Goal: Task Accomplishment & Management: Use online tool/utility

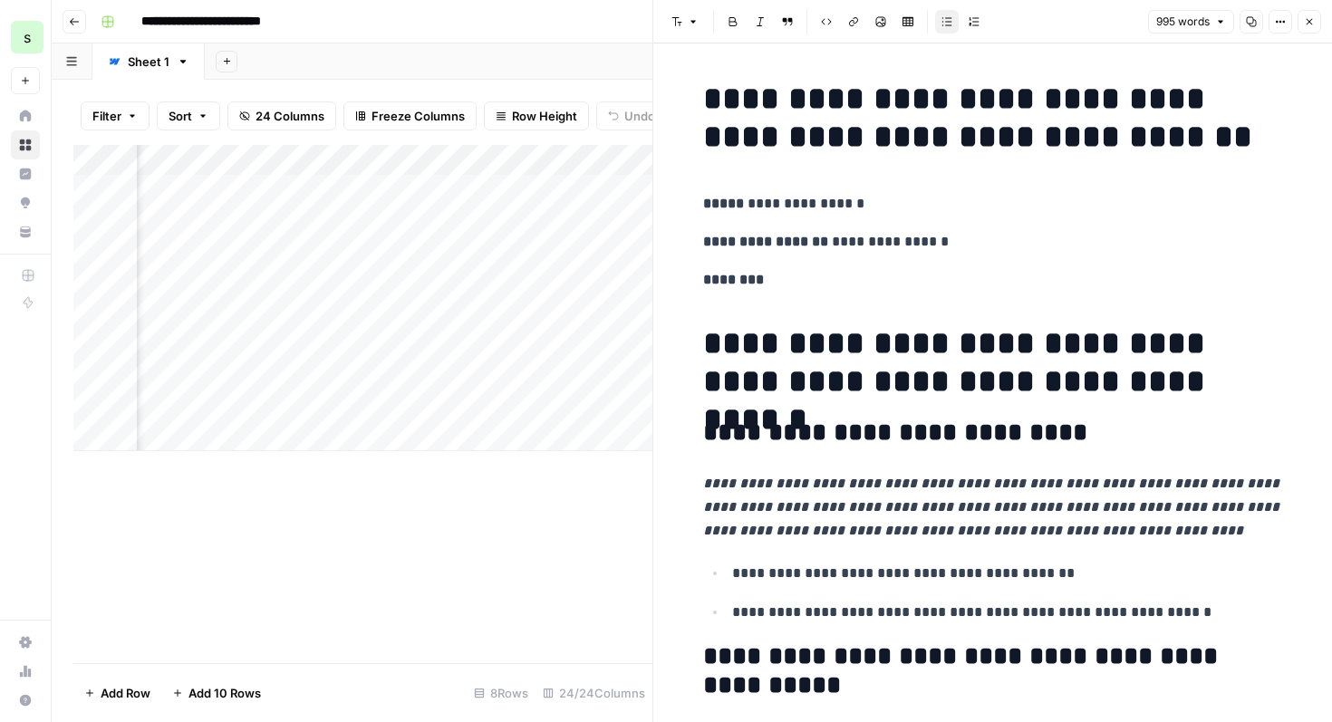
scroll to position [4456, 0]
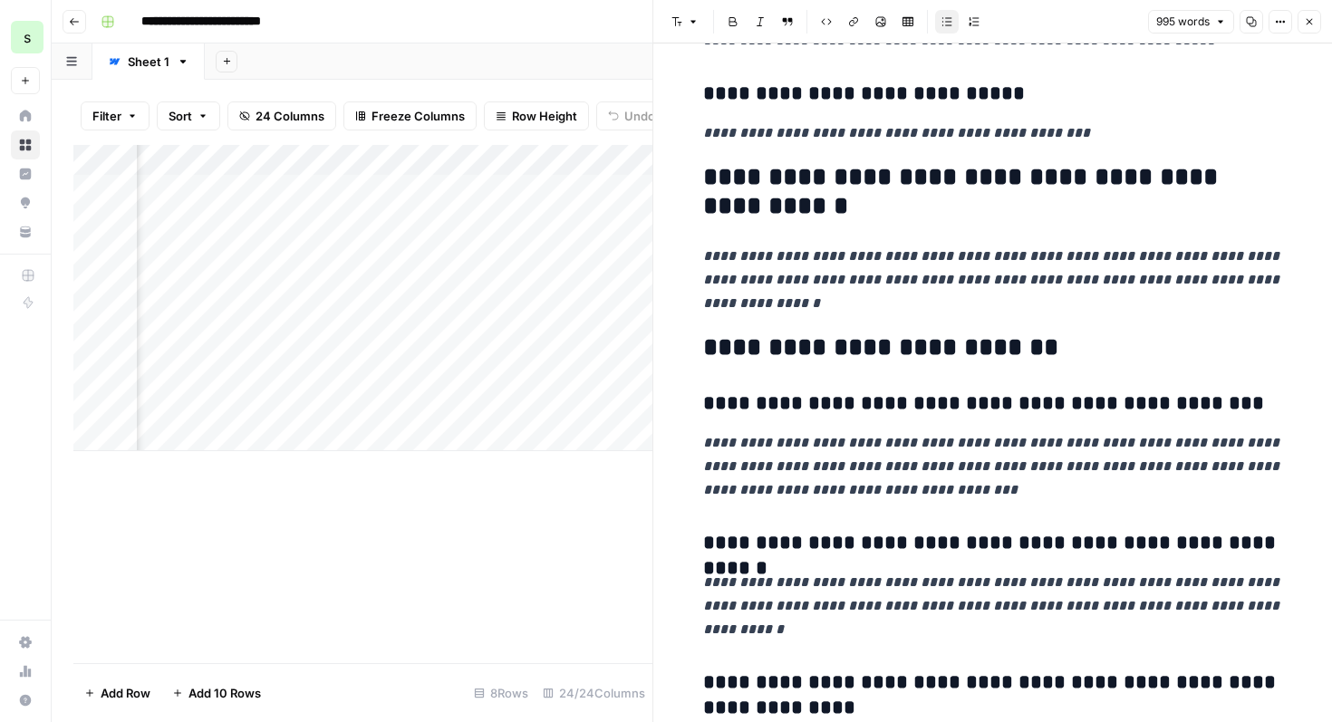
click at [1308, 25] on icon "button" at bounding box center [1309, 21] width 11 height 11
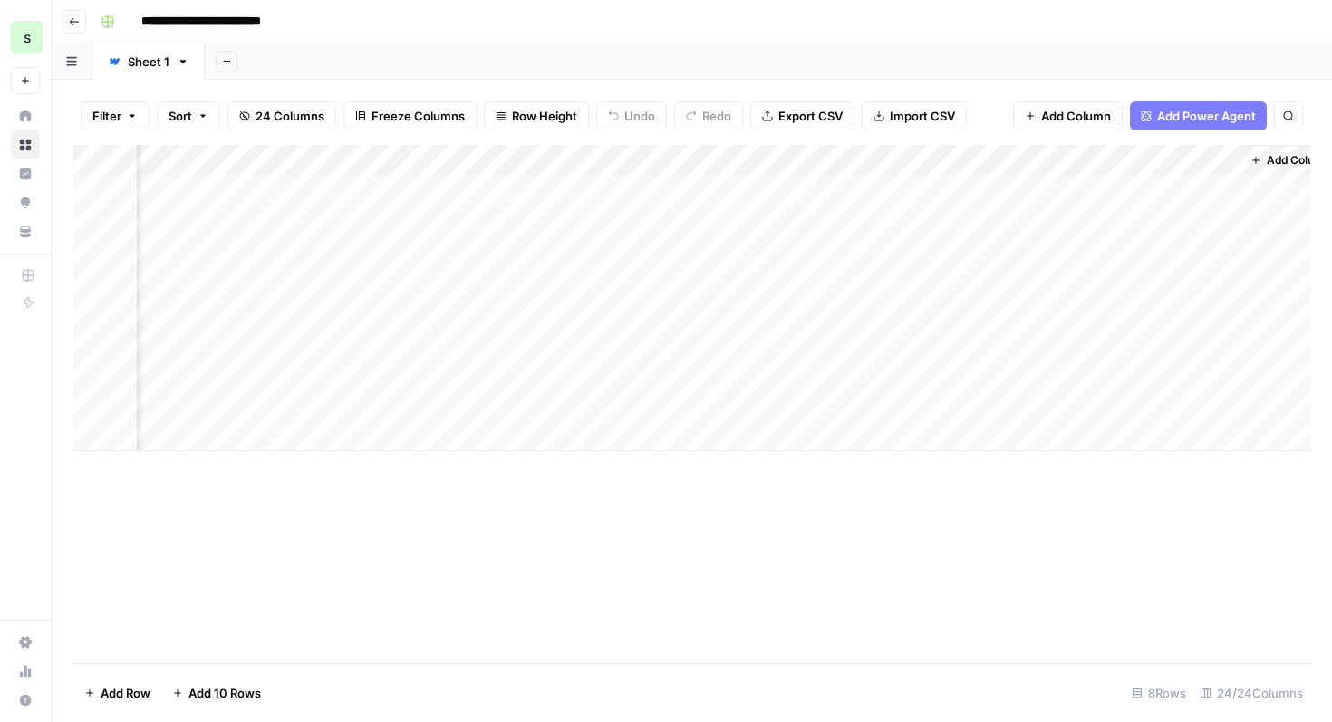
scroll to position [0, 3766]
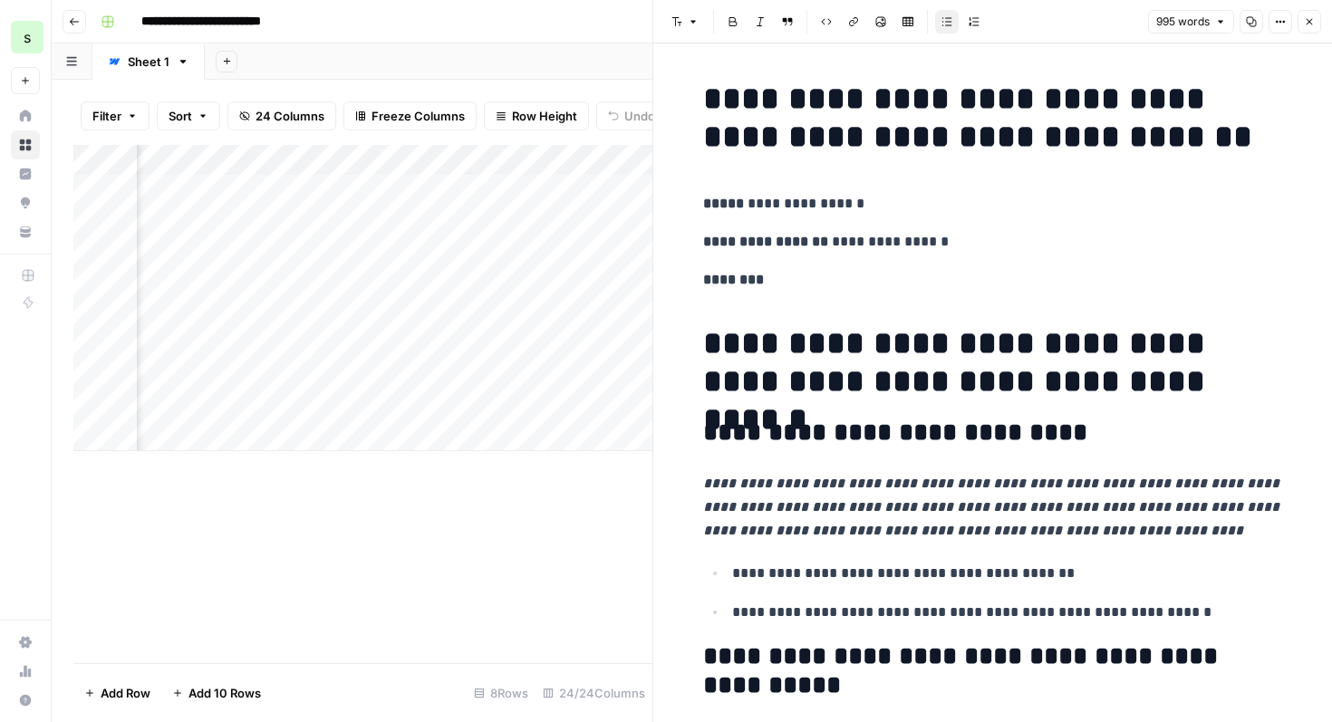
click at [1313, 27] on button "Close" at bounding box center [1310, 22] width 24 height 24
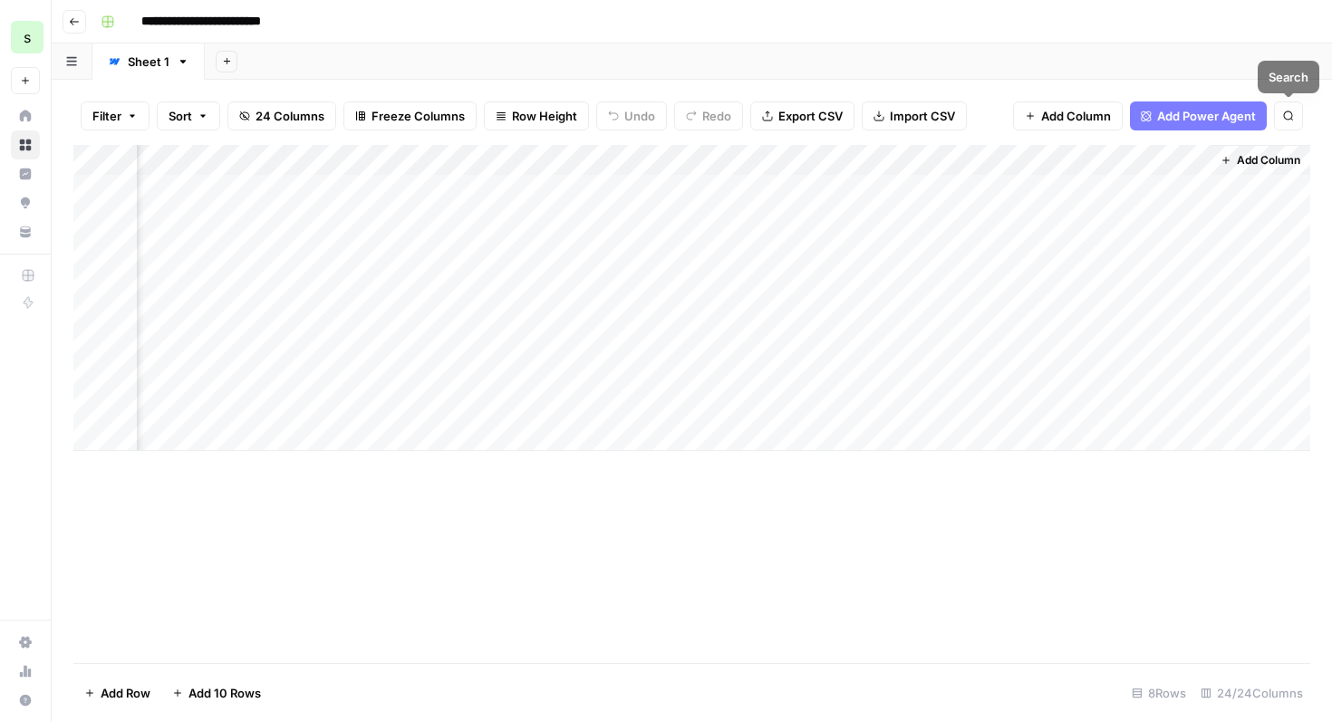
click at [1285, 159] on span "Add Column" at bounding box center [1268, 160] width 63 height 16
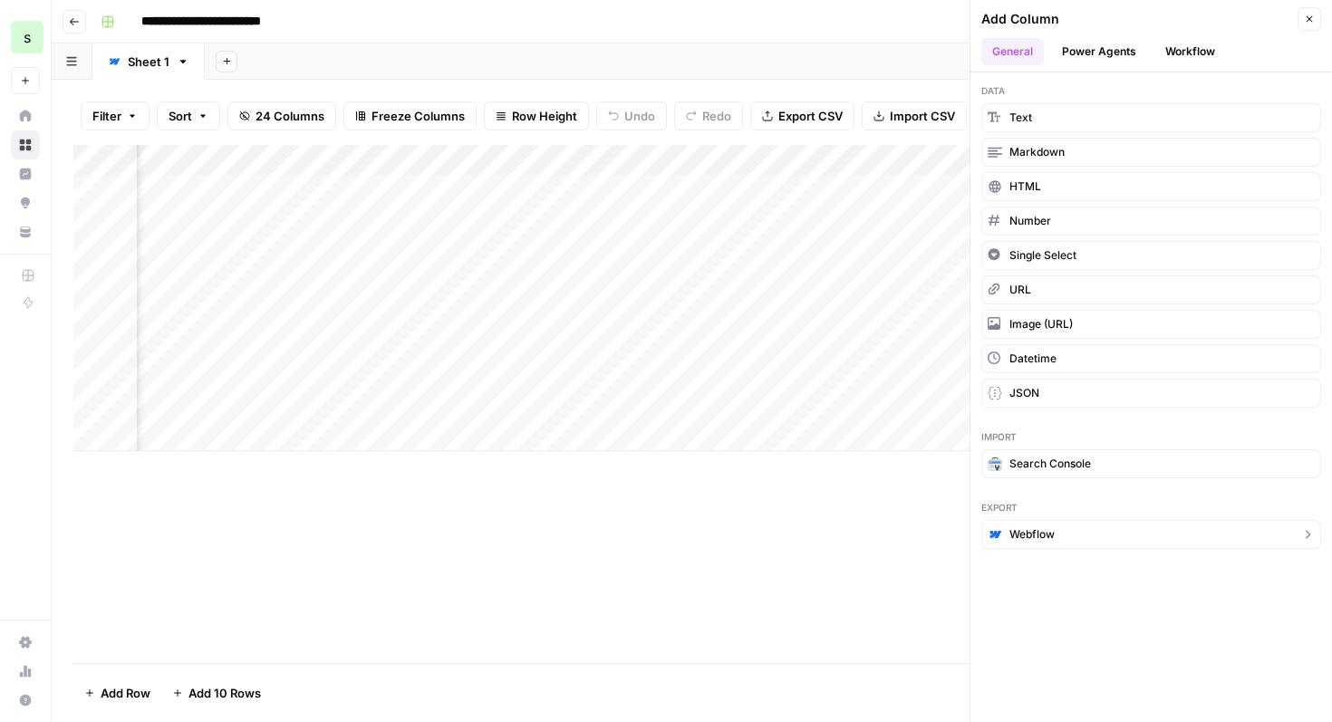
click at [1113, 542] on button "Webflow" at bounding box center [1151, 534] width 340 height 29
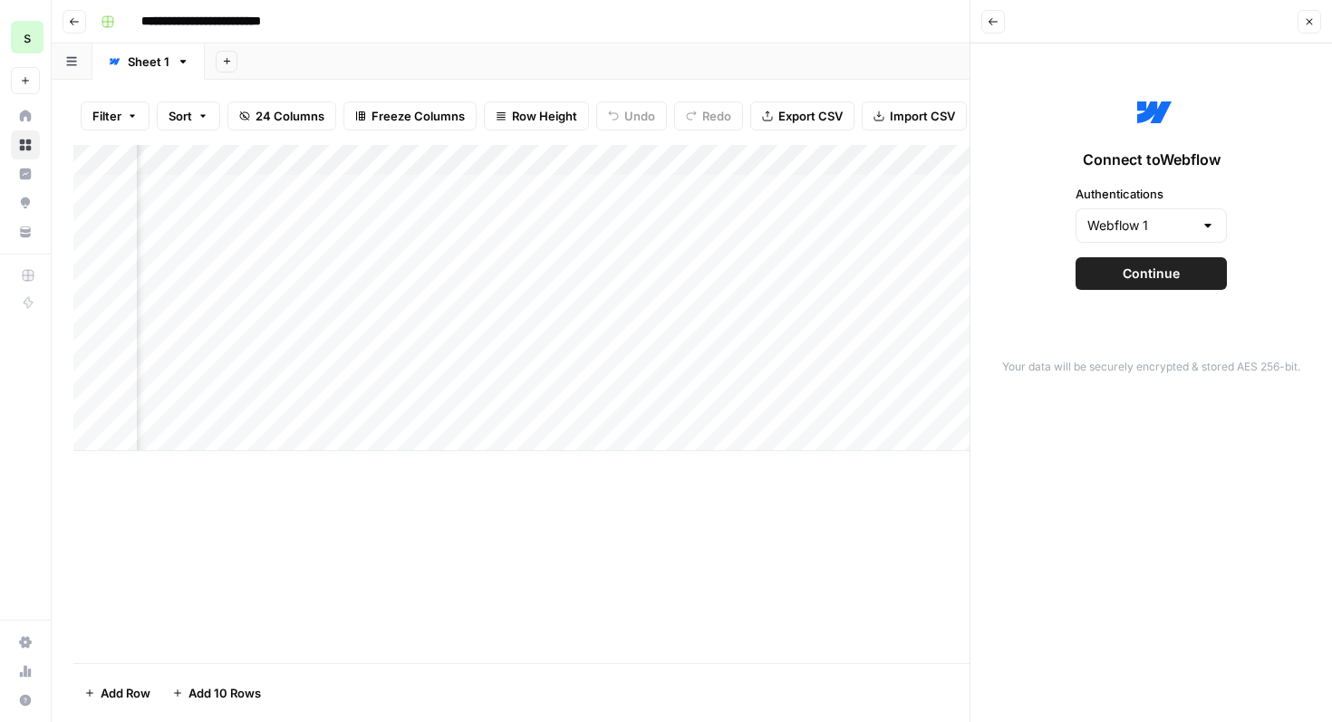
click at [990, 13] on button "Back" at bounding box center [993, 22] width 24 height 24
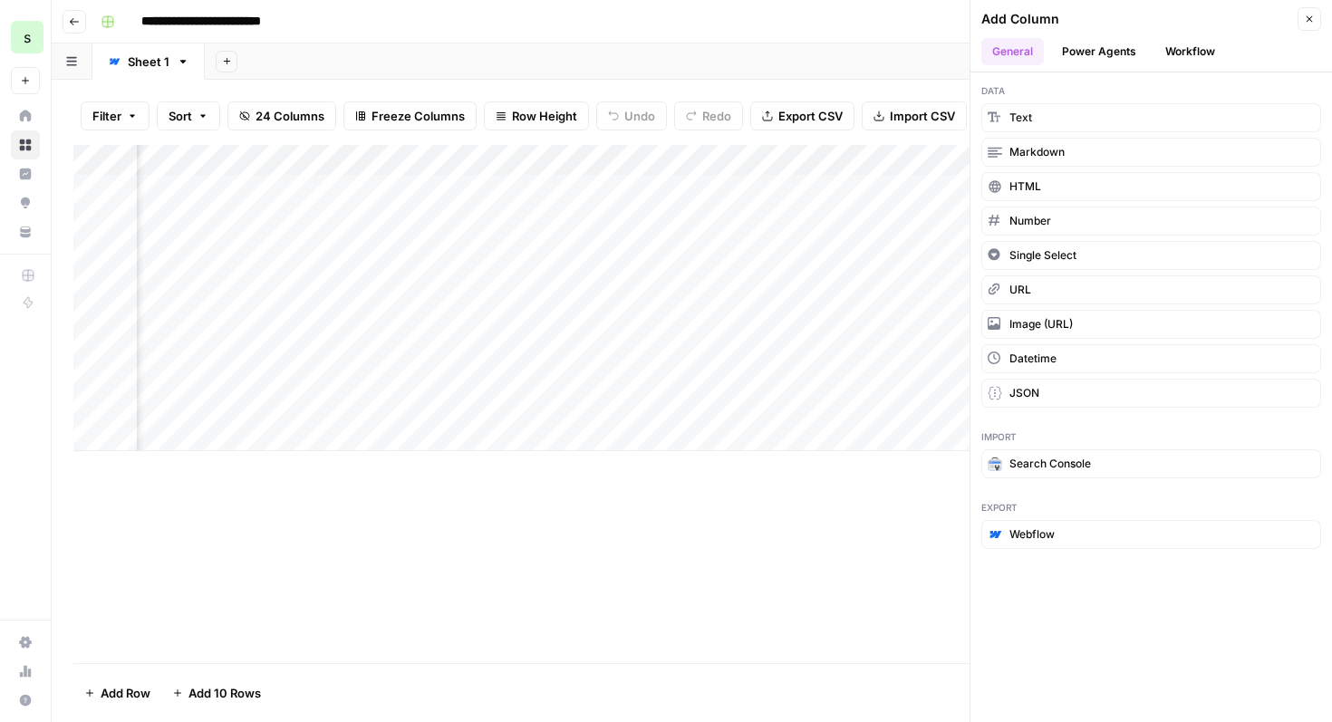
click at [1316, 12] on button "Close" at bounding box center [1310, 19] width 24 height 24
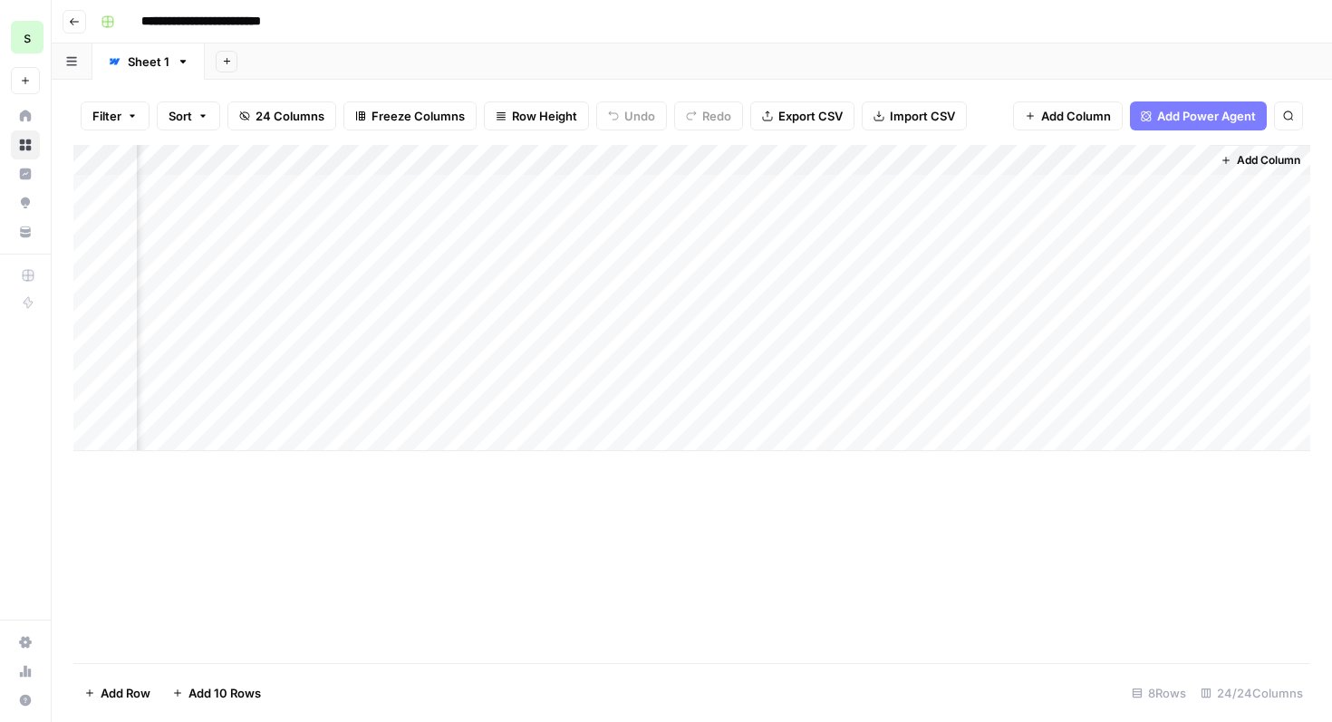
click at [913, 164] on div "Add Column" at bounding box center [691, 298] width 1237 height 306
click at [906, 268] on span "Edit" at bounding box center [899, 272] width 159 height 18
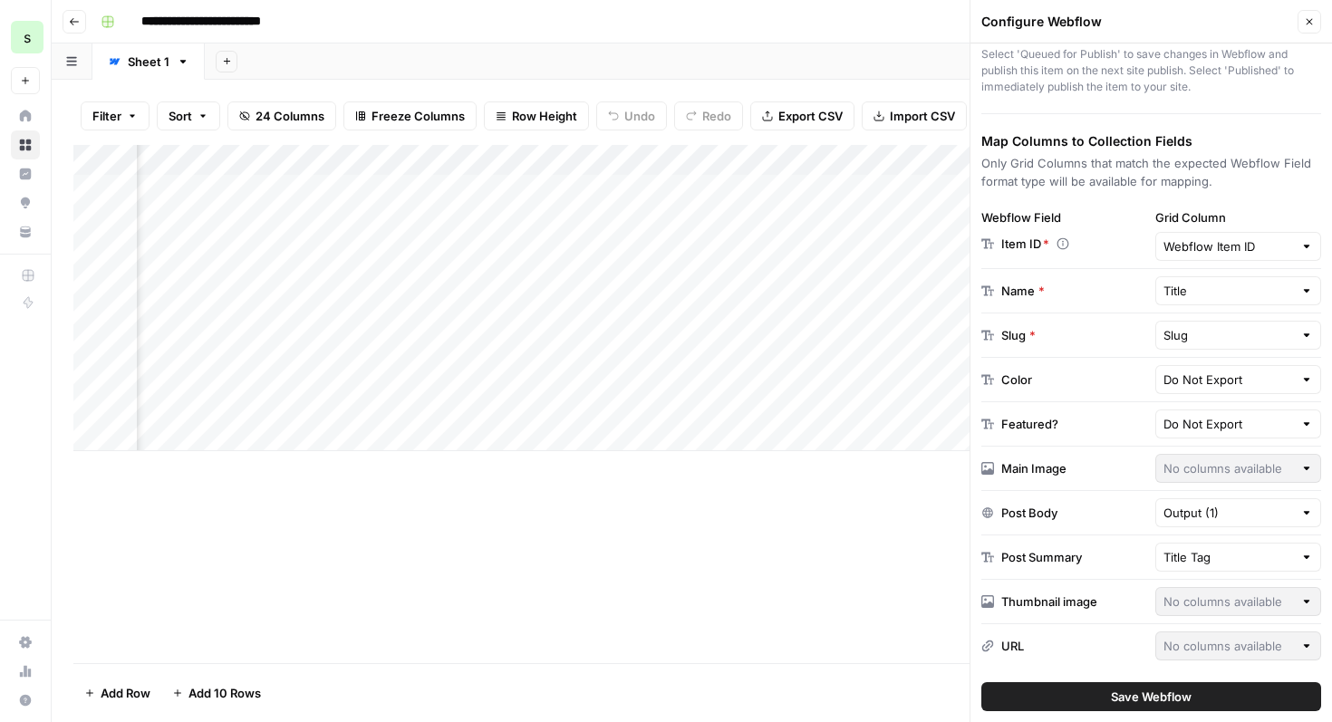
scroll to position [0, 3677]
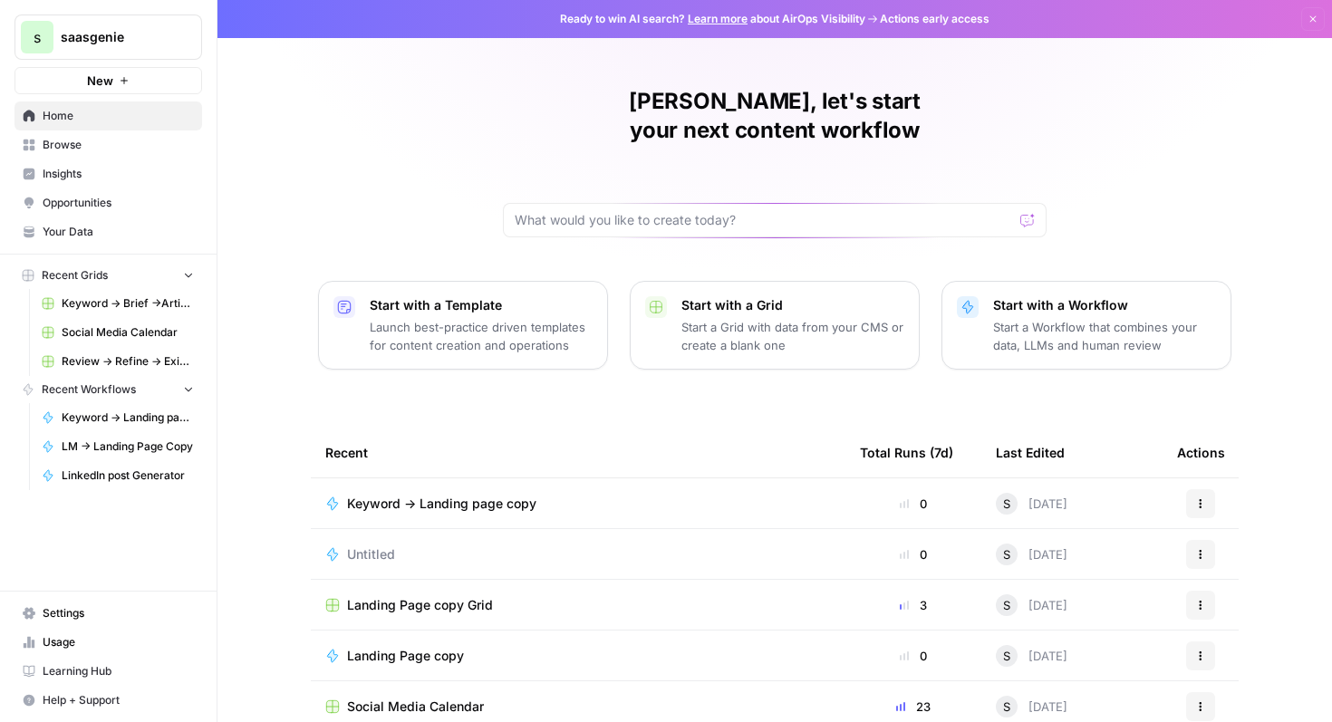
scroll to position [111, 0]
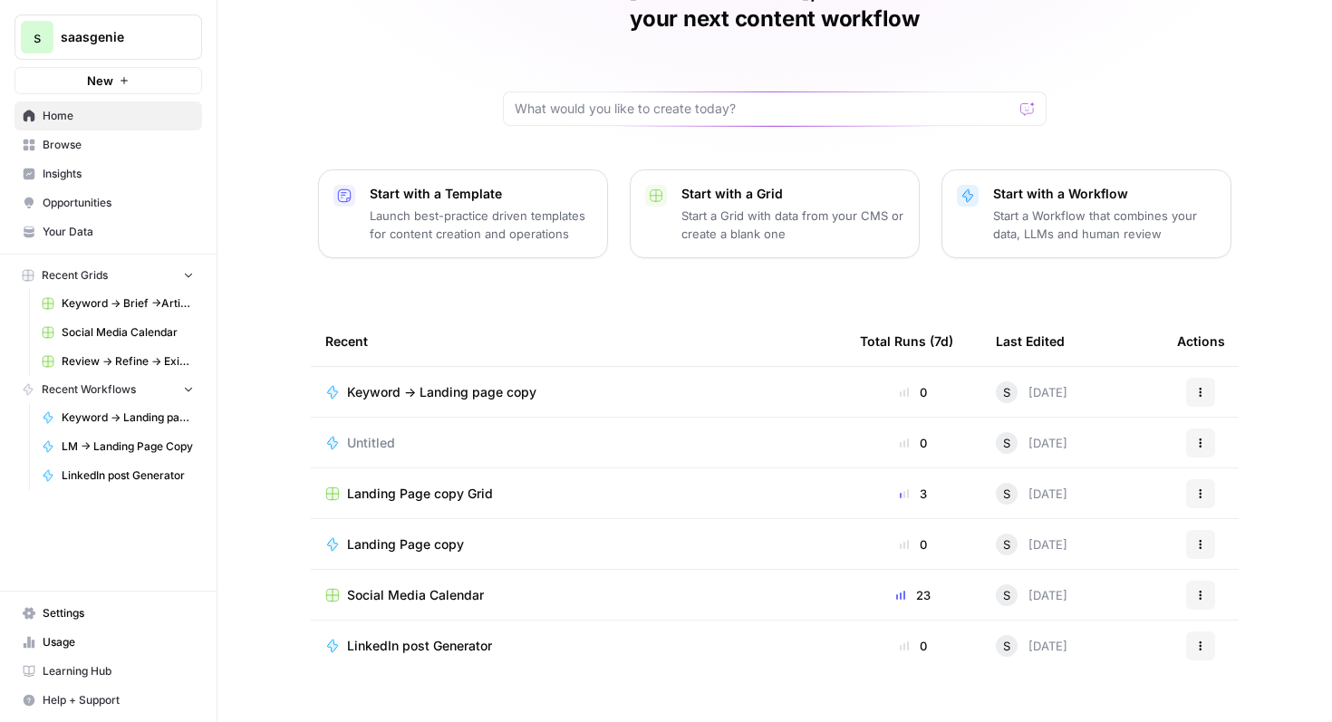
click at [168, 392] on button "Recent Workflows" at bounding box center [108, 389] width 188 height 27
click at [150, 449] on span "LM -> Landing Page Copy" at bounding box center [128, 447] width 132 height 16
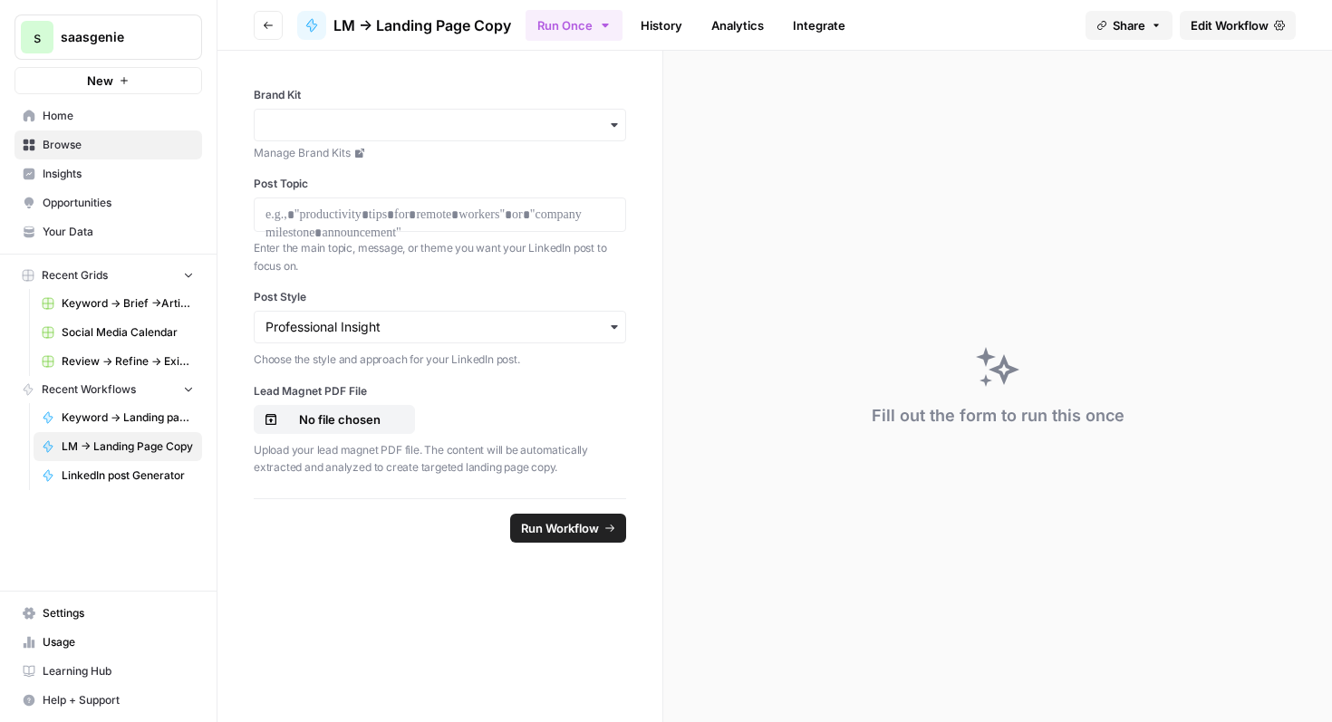
click at [1229, 37] on link "Edit Workflow" at bounding box center [1238, 25] width 116 height 29
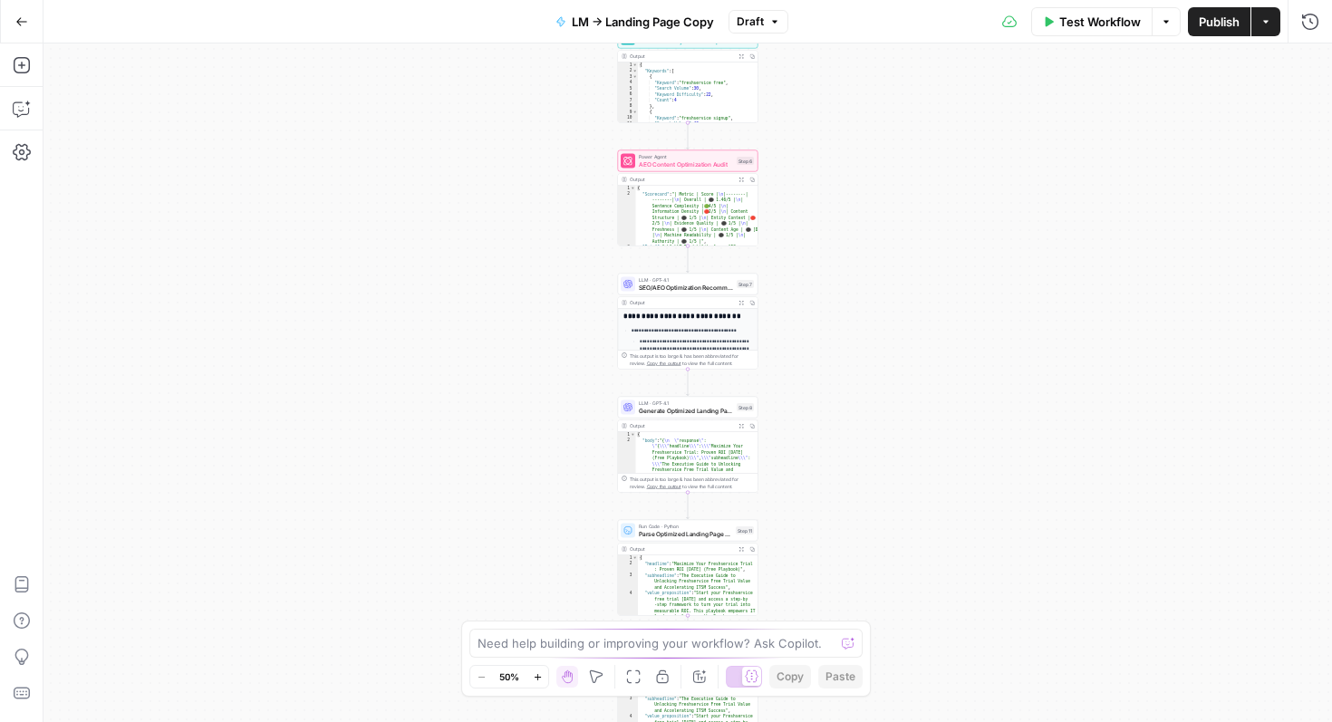
click at [1226, 14] on span "Publish" at bounding box center [1219, 22] width 41 height 18
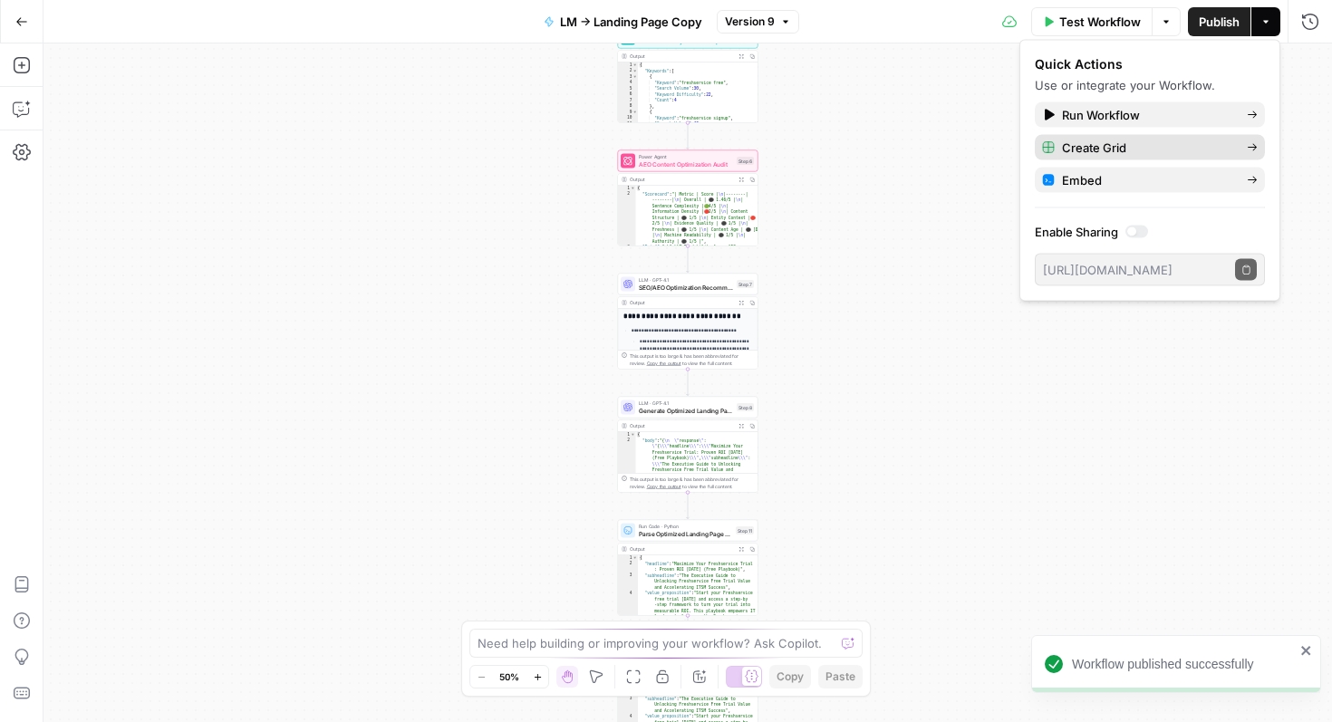
click at [1147, 148] on span "Create Grid" at bounding box center [1147, 148] width 170 height 18
